Goal: Check status: Check status

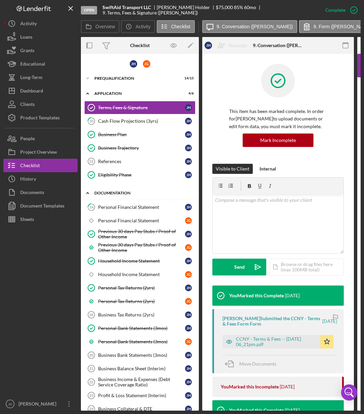
click at [89, 193] on icon "Icon/Expander" at bounding box center [87, 192] width 13 height 13
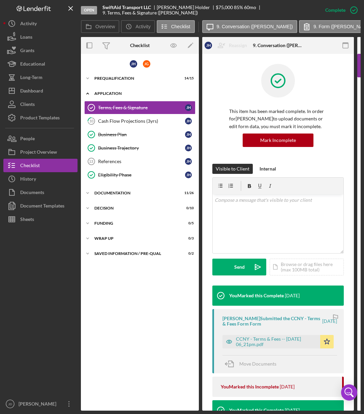
click at [88, 95] on icon "Icon/Expander" at bounding box center [87, 93] width 13 height 13
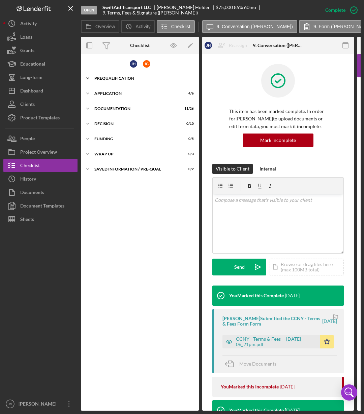
click at [89, 76] on icon "Icon/Expander" at bounding box center [87, 78] width 13 height 13
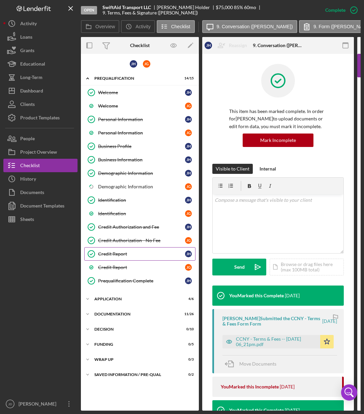
click at [120, 255] on div "Credit Report" at bounding box center [141, 253] width 87 height 5
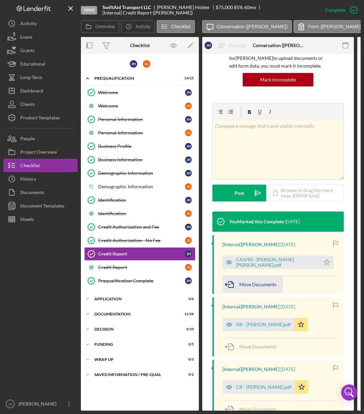
scroll to position [128, 0]
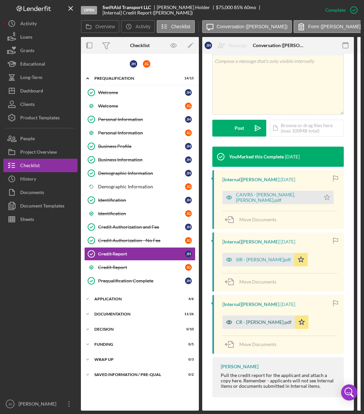
click at [256, 323] on div "CR - [PERSON_NAME].pdf" at bounding box center [258, 322] width 72 height 13
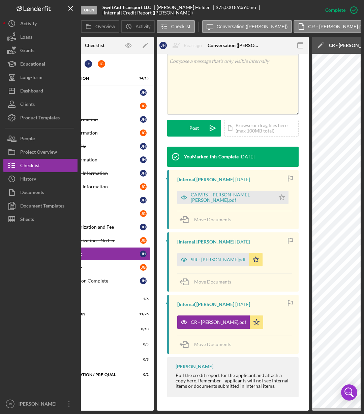
scroll to position [0, 0]
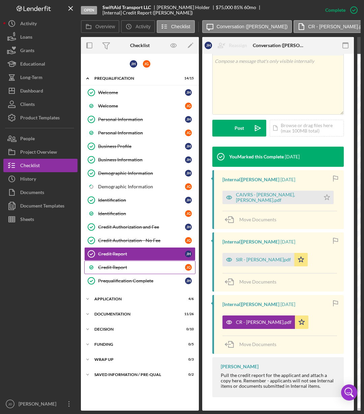
click at [114, 267] on div "Credit Report" at bounding box center [141, 267] width 87 height 5
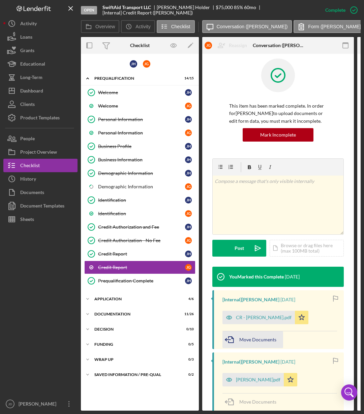
scroll to position [65, 0]
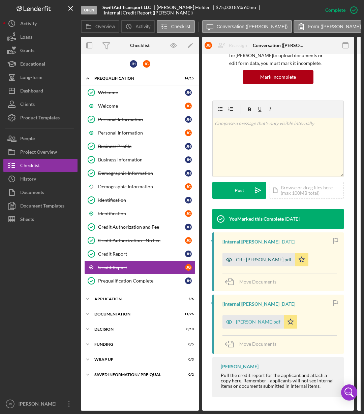
click at [255, 257] on div "CR - [PERSON_NAME].pdf" at bounding box center [264, 259] width 56 height 5
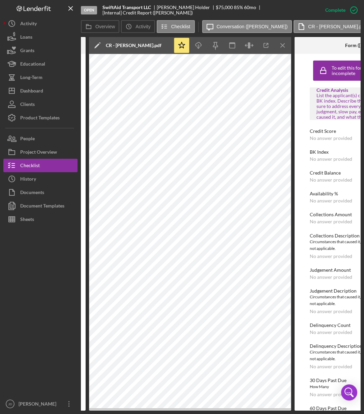
scroll to position [0, 261]
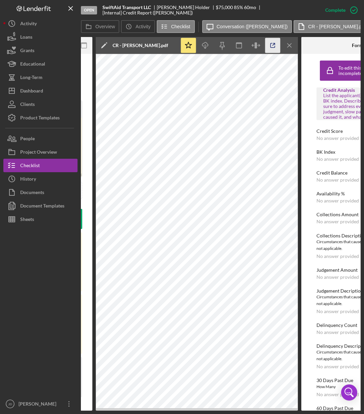
click at [272, 46] on icon "button" at bounding box center [272, 45] width 15 height 15
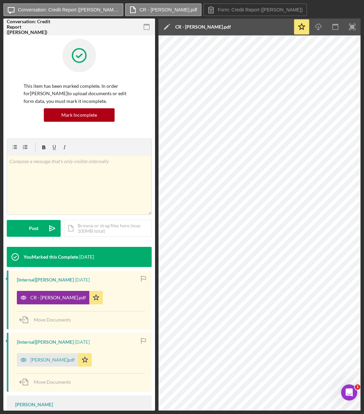
click at [151, 409] on div "Credit Report This item has been marked complete. In order for Joel Gomez to up…" at bounding box center [78, 223] width 151 height 376
